Goal: Communication & Community: Share content

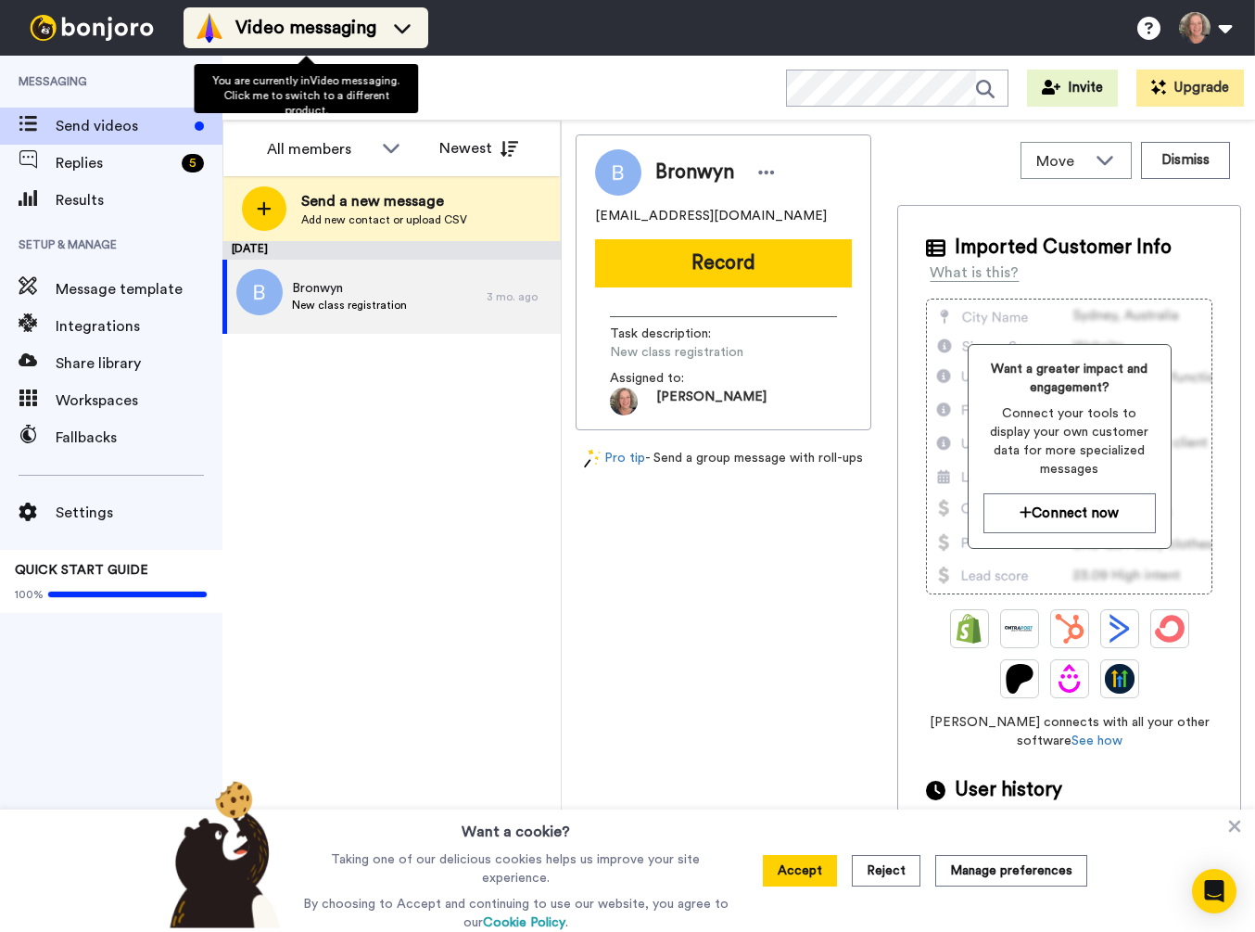
click at [394, 29] on icon at bounding box center [402, 28] width 30 height 19
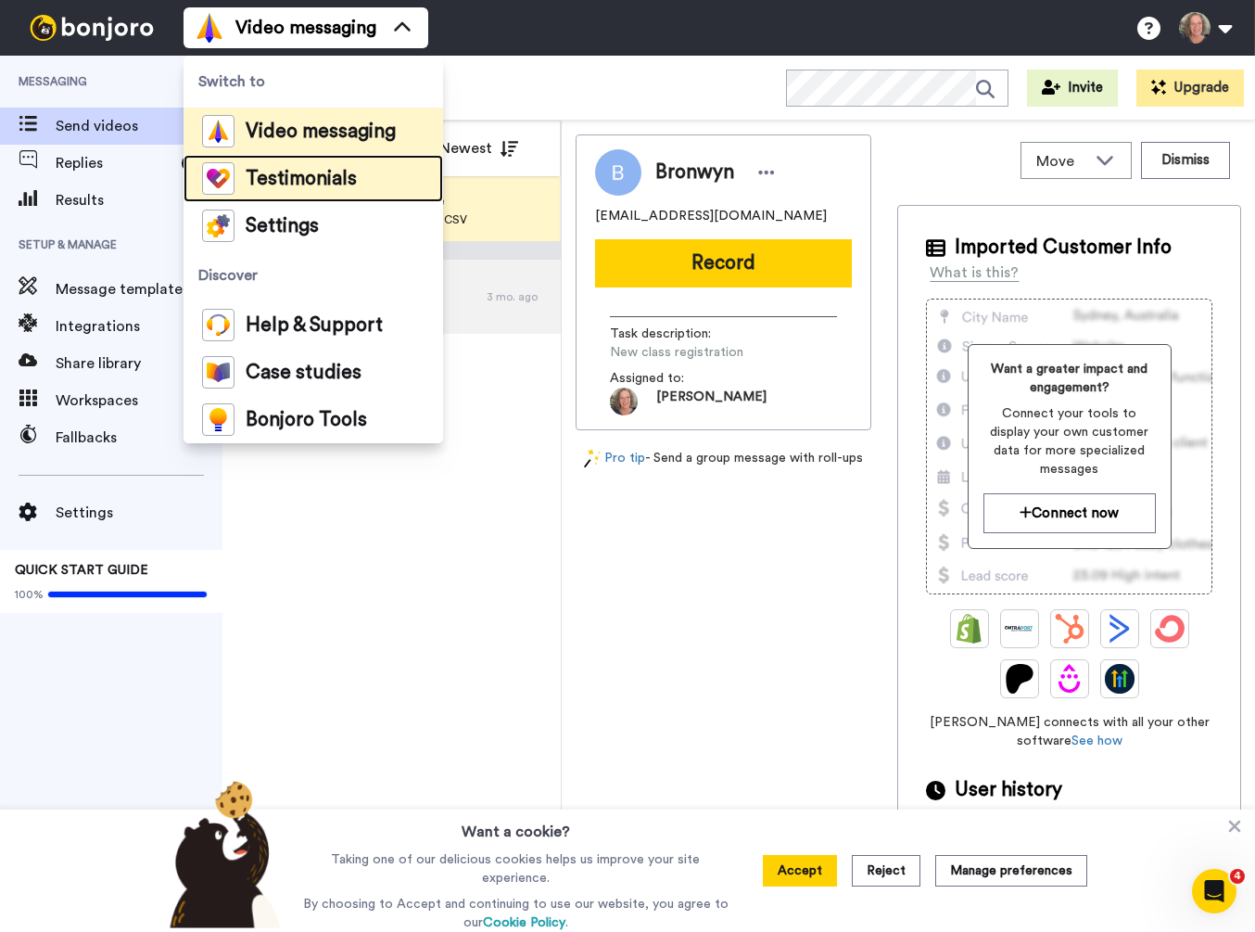
click at [303, 170] on span "Testimonials" at bounding box center [301, 179] width 111 height 19
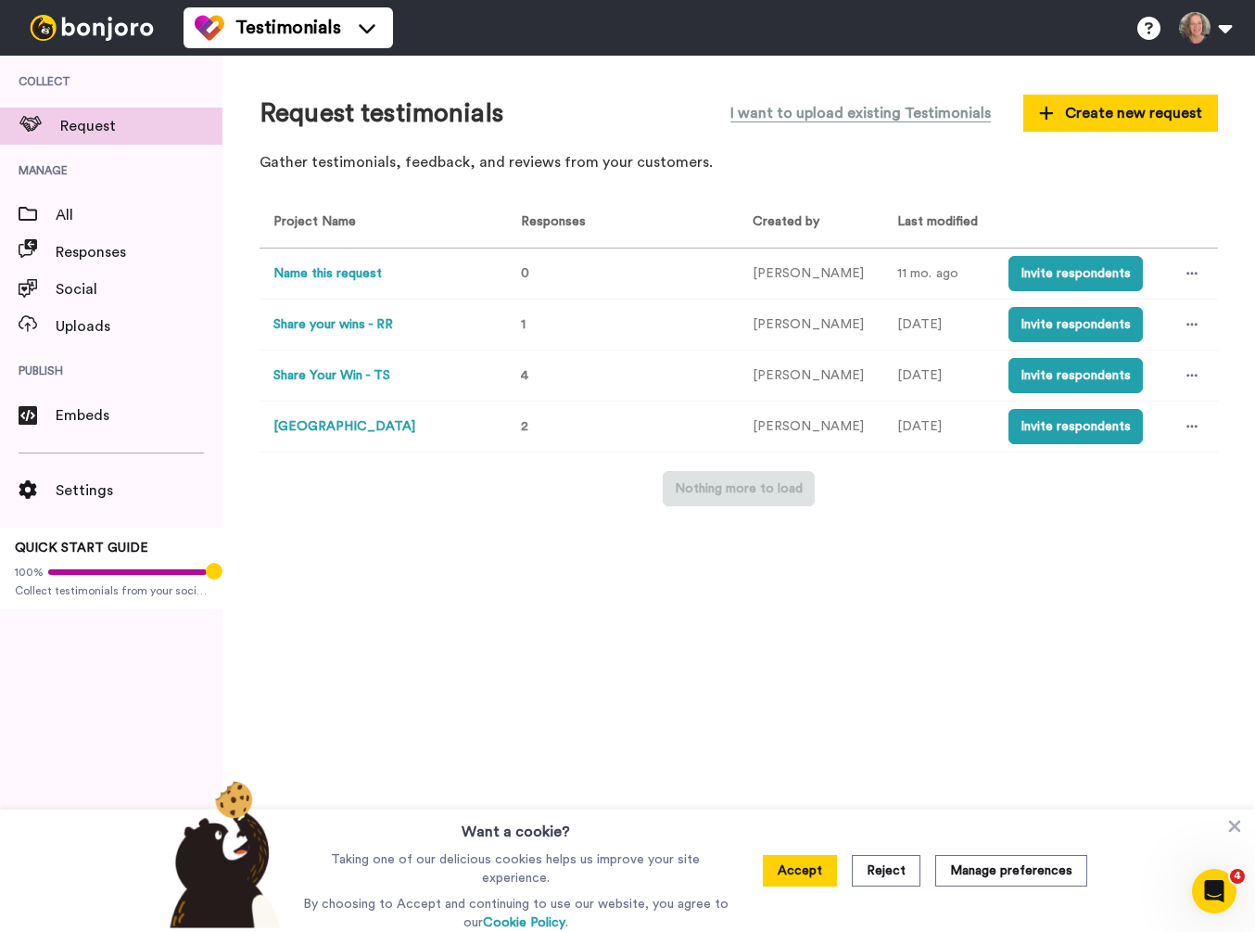
click at [338, 377] on button "Share Your Win - TS" at bounding box center [331, 375] width 117 height 19
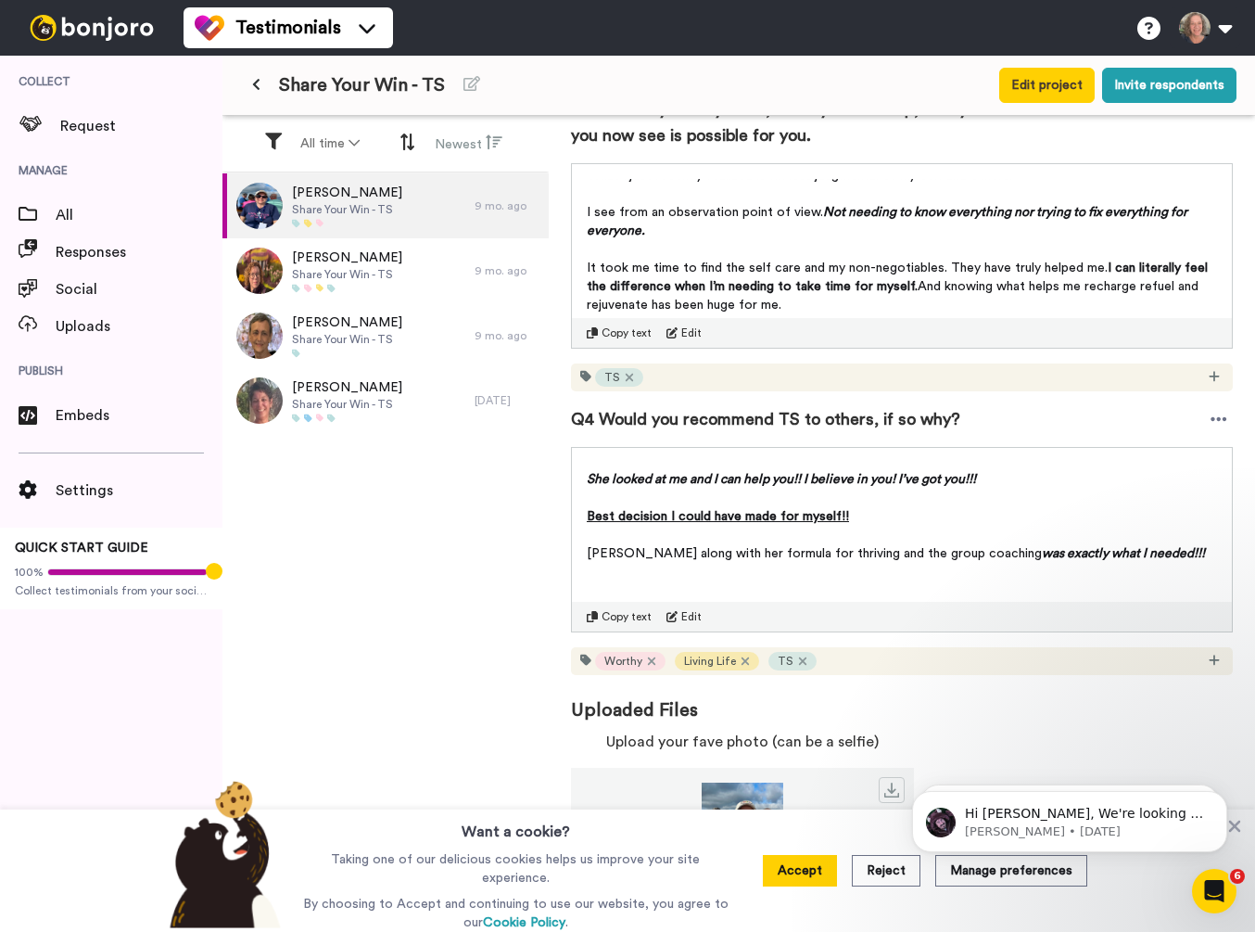
scroll to position [450, 0]
click at [622, 617] on span "Copy text" at bounding box center [627, 616] width 50 height 15
